Goal: Task Accomplishment & Management: Manage account settings

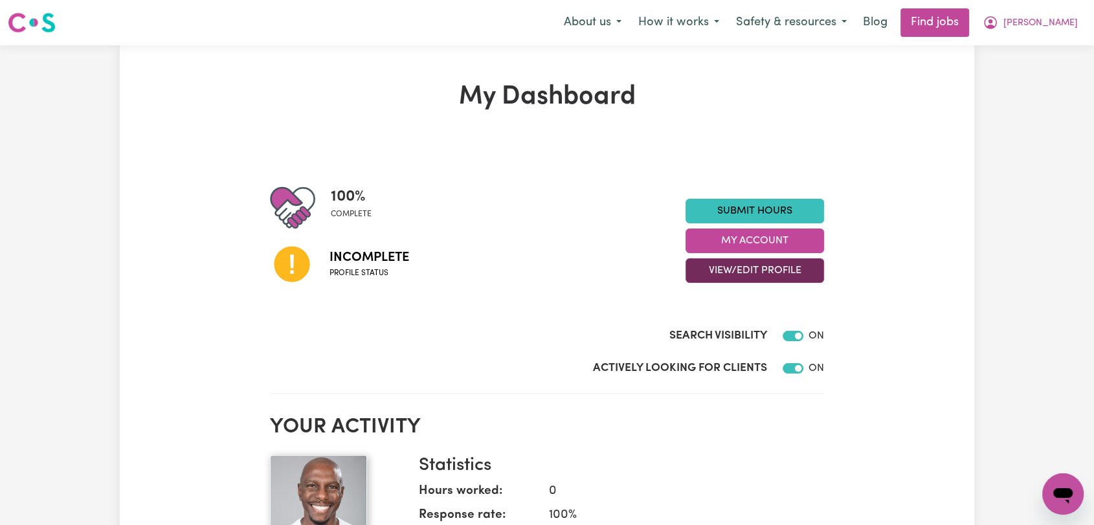
click at [763, 269] on button "View/Edit Profile" at bounding box center [754, 270] width 138 height 25
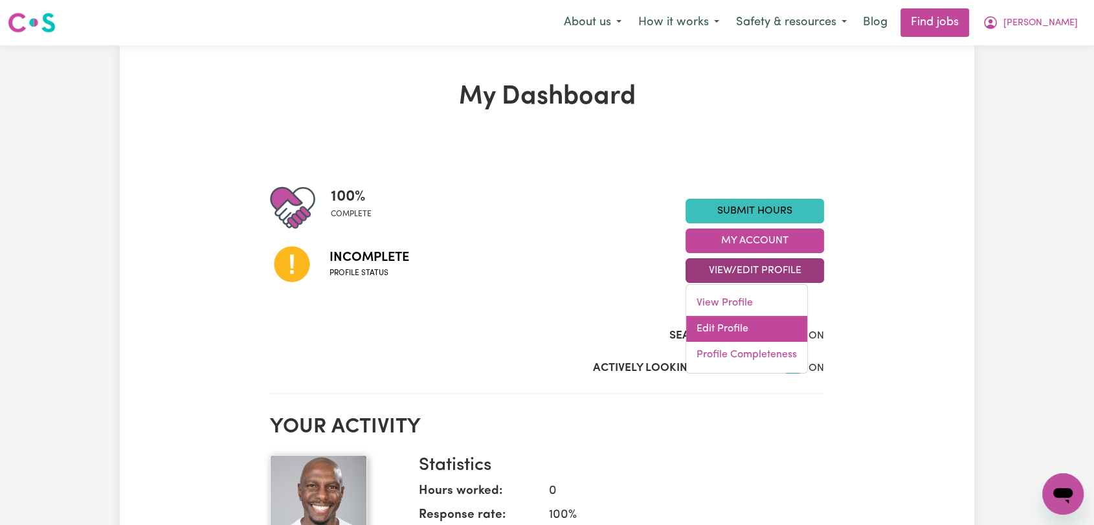
click at [771, 331] on link "Edit Profile" at bounding box center [746, 329] width 121 height 26
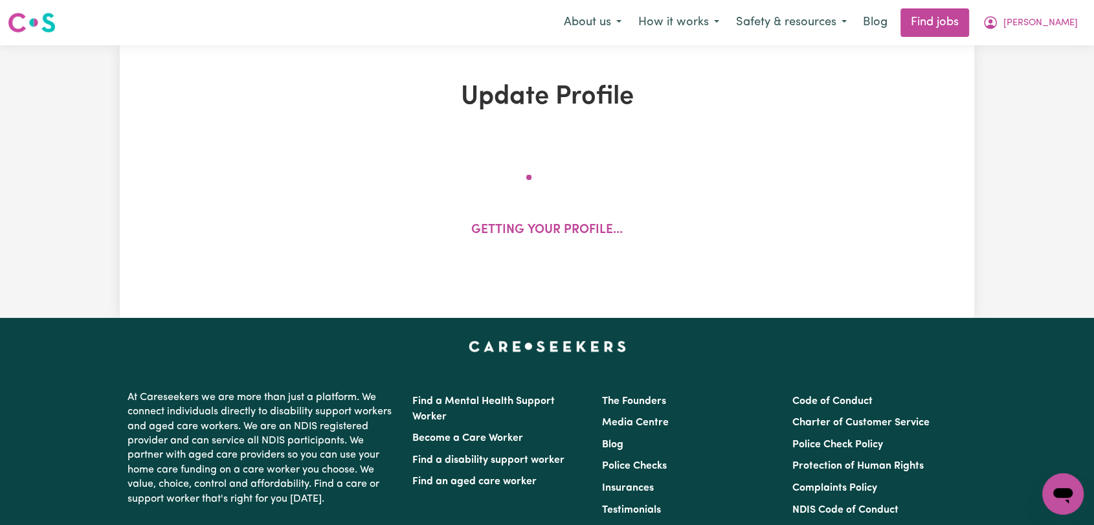
select select "[DEMOGRAPHIC_DATA]"
select select "[DEMOGRAPHIC_DATA] Citizen"
select select "Studying a healthcare related degree or qualification"
select select "60"
select select "75"
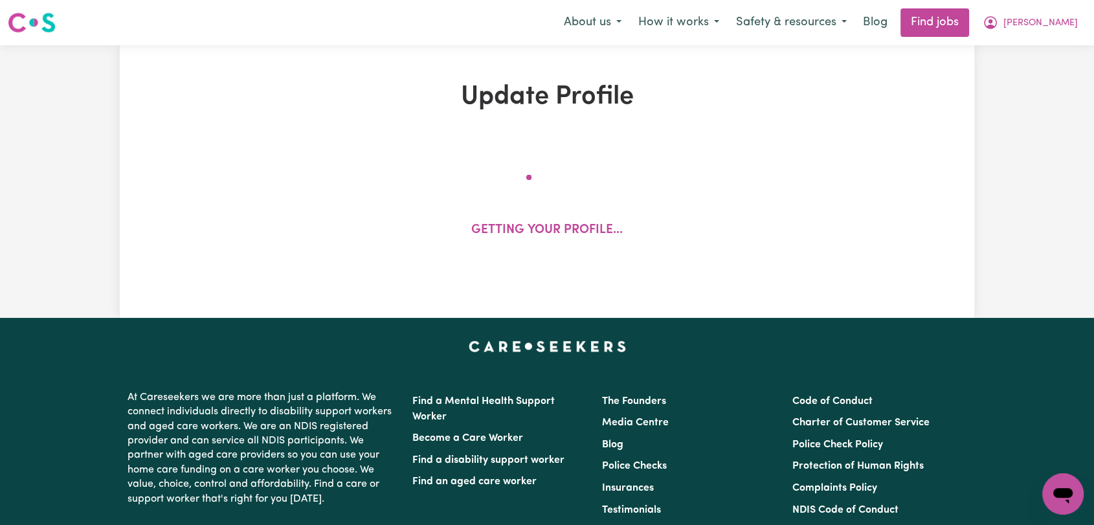
select select "85"
select select "100"
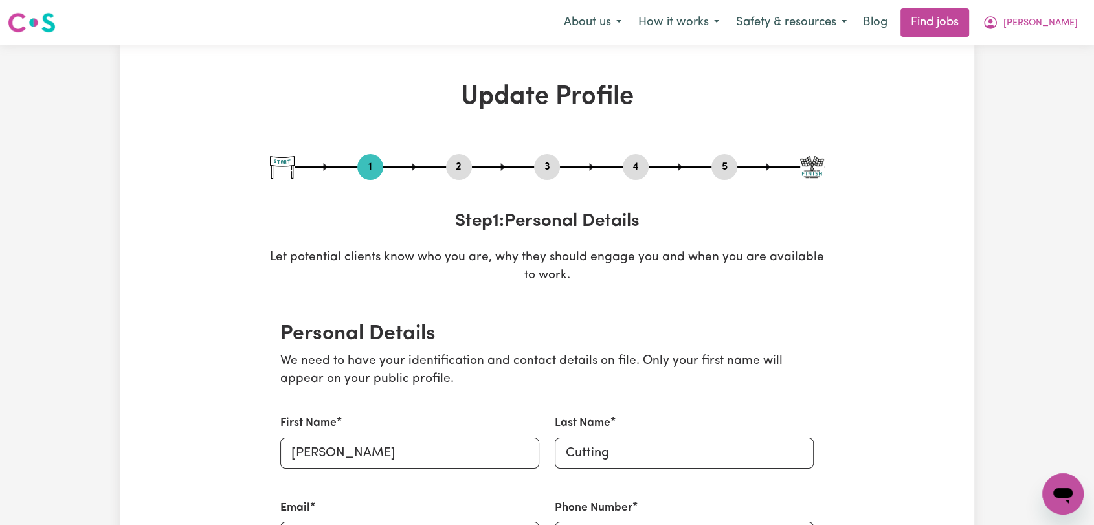
click at [461, 161] on button "2" at bounding box center [459, 167] width 26 height 17
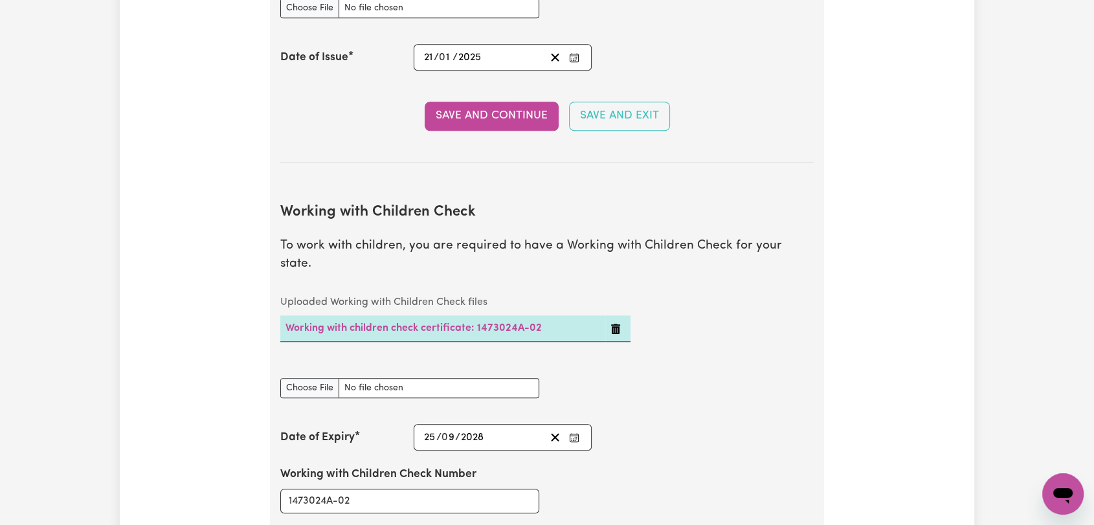
scroll to position [1294, 0]
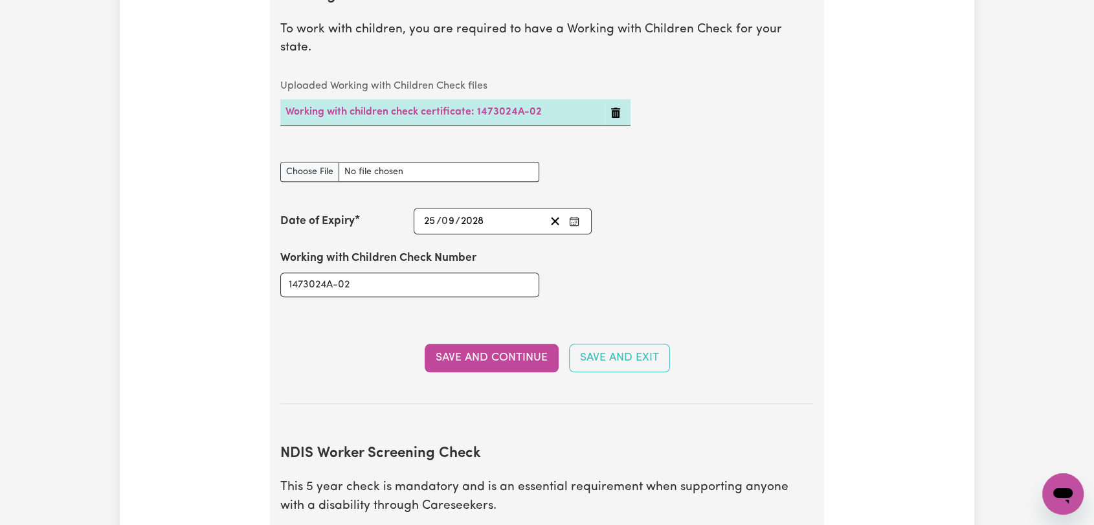
click at [570, 212] on button "Enter the Date of Expiry of your Working with Children Check" at bounding box center [574, 220] width 18 height 17
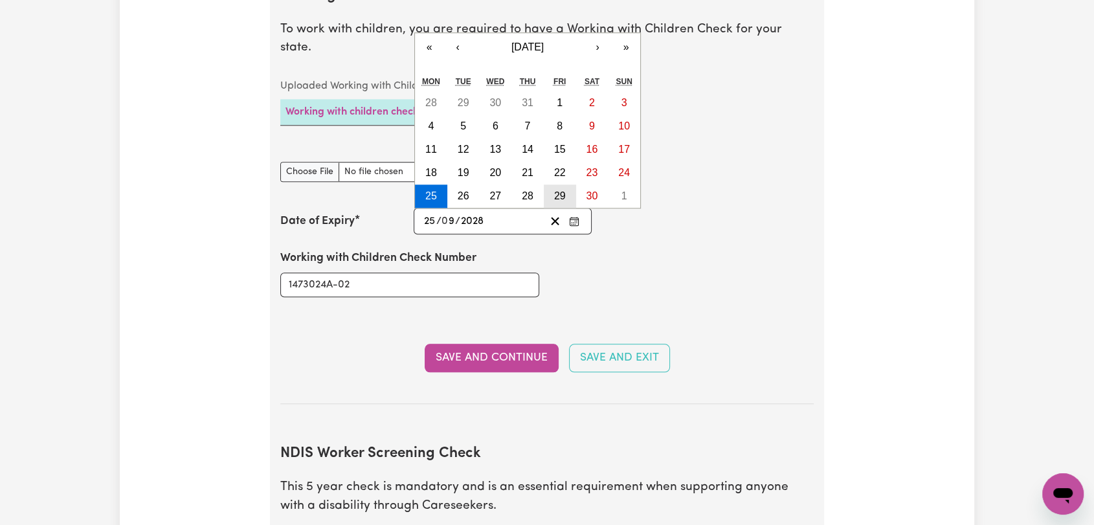
click at [555, 190] on abbr "29" at bounding box center [560, 195] width 12 height 11
type input "[DATE]"
type input "29"
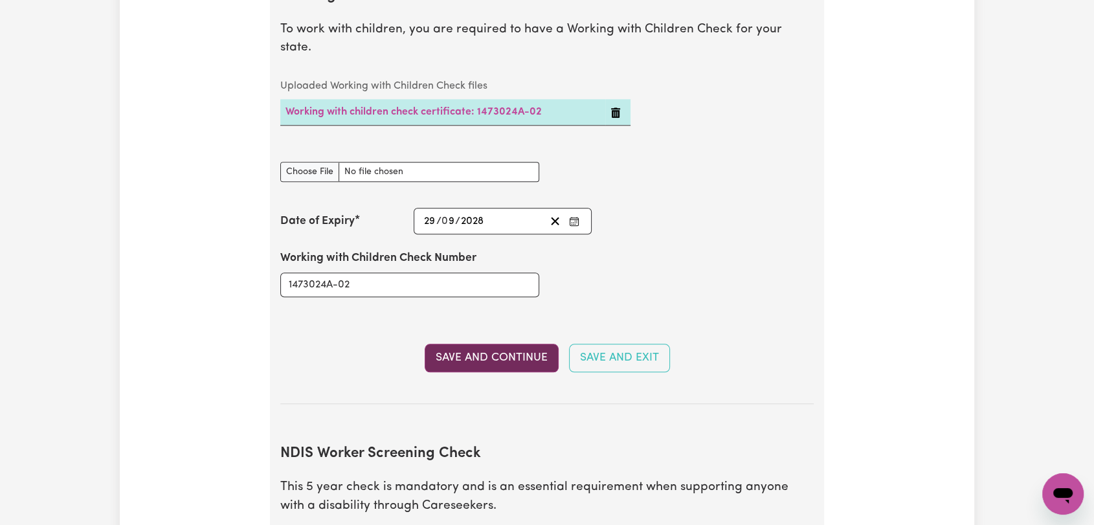
click at [509, 344] on button "Save and Continue" at bounding box center [492, 358] width 134 height 28
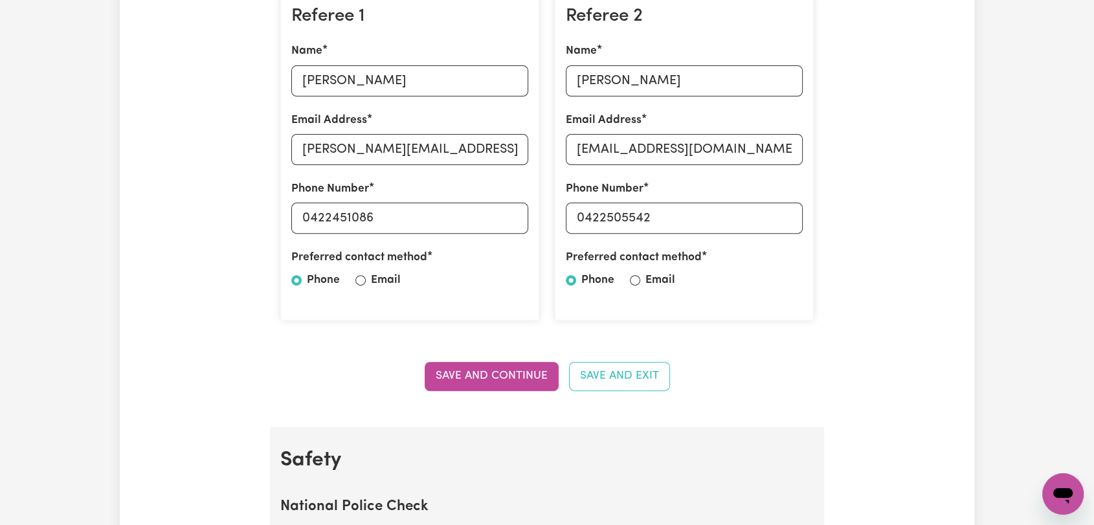
scroll to position [0, 0]
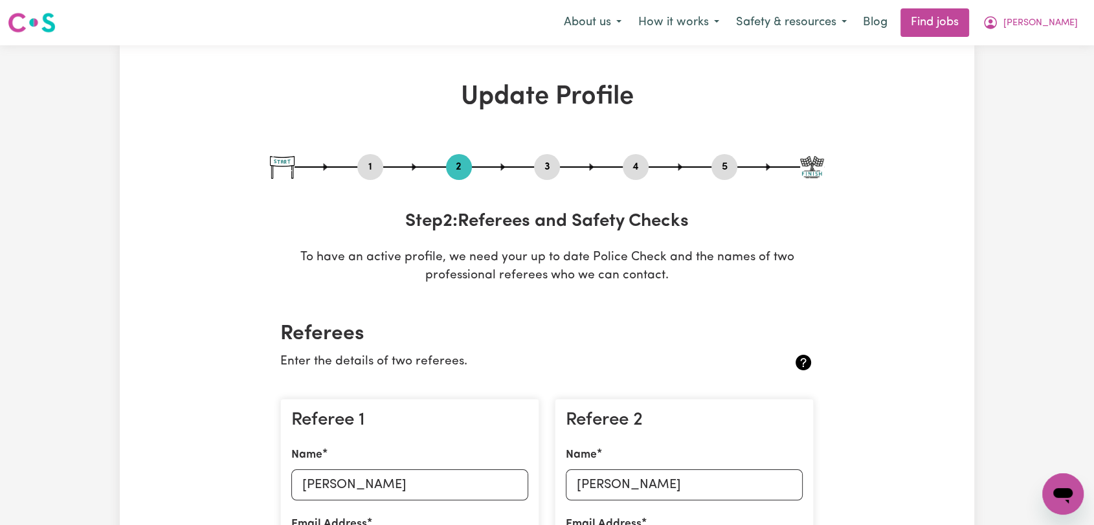
click at [542, 171] on button "3" at bounding box center [547, 167] width 26 height 17
select select "2023"
select select "Certificate III (Individual Support)"
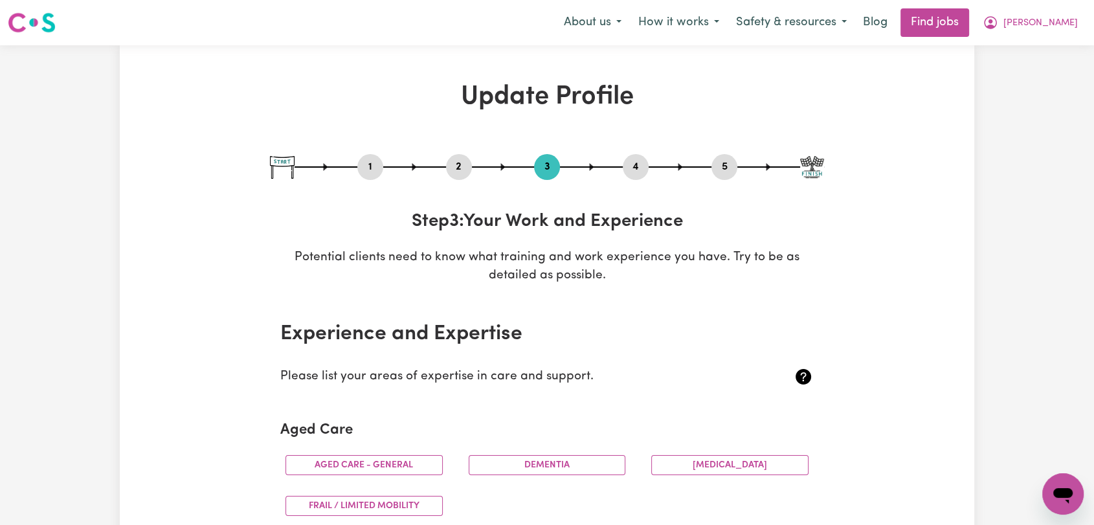
click at [633, 170] on button "4" at bounding box center [636, 167] width 26 height 17
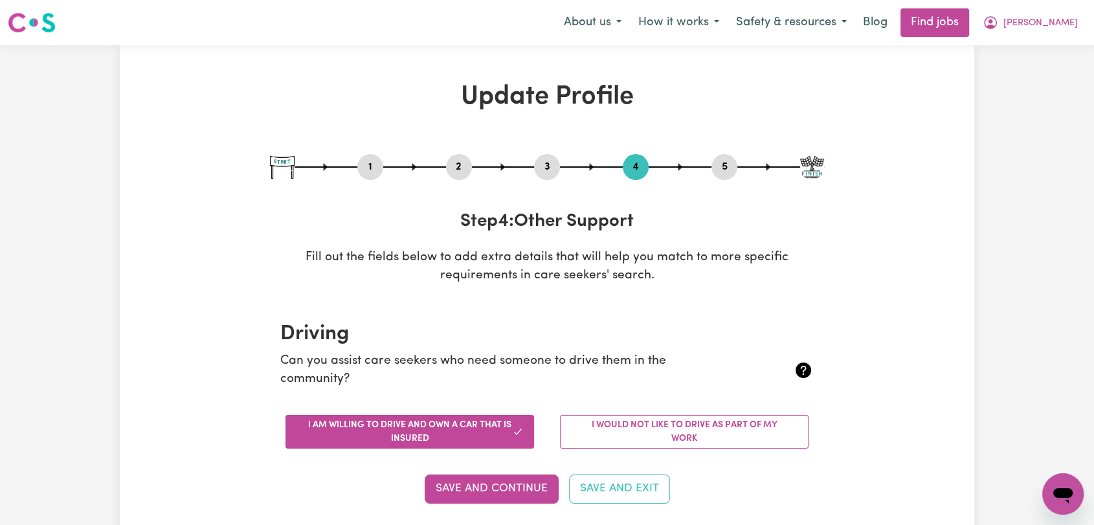
click at [722, 164] on button "5" at bounding box center [724, 167] width 26 height 17
select select "I am providing services through another platform"
